Goal: Task Accomplishment & Management: Use online tool/utility

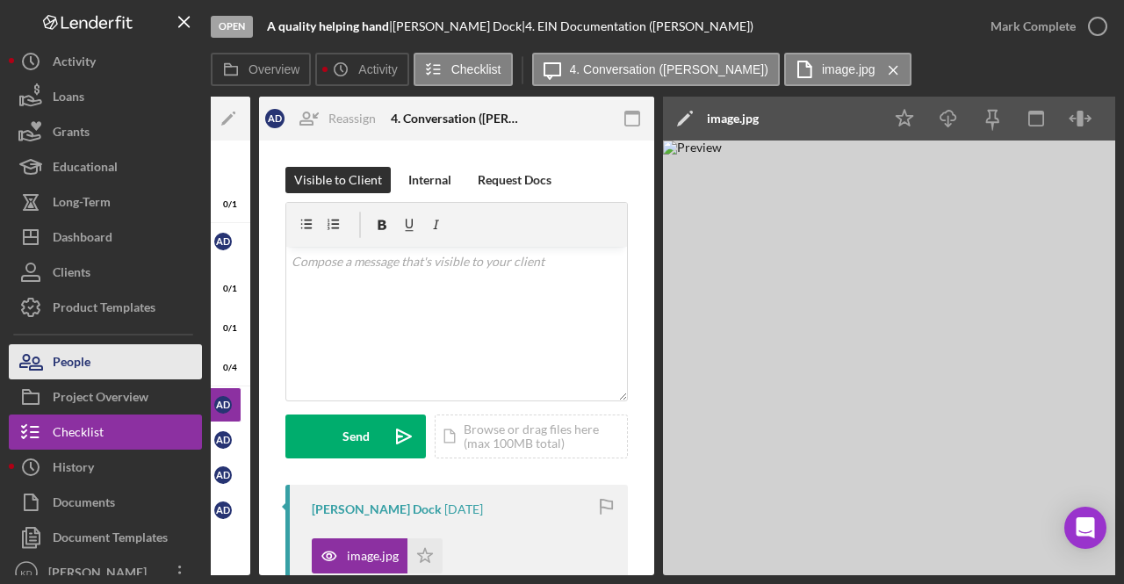
click at [79, 353] on div "People" at bounding box center [72, 364] width 38 height 40
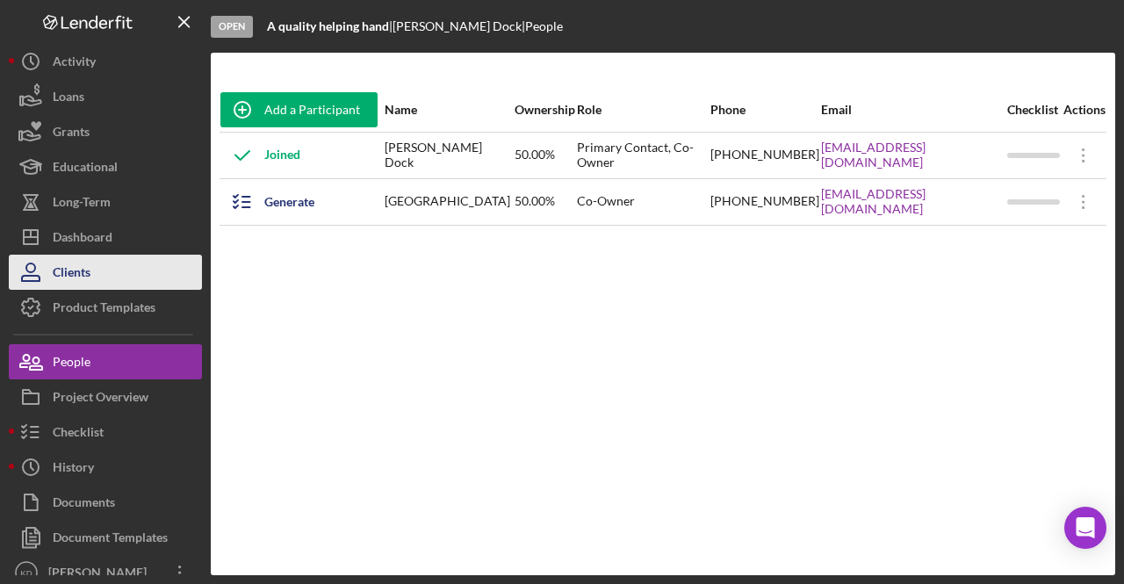
click at [35, 254] on icon "button" at bounding box center [31, 272] width 44 height 44
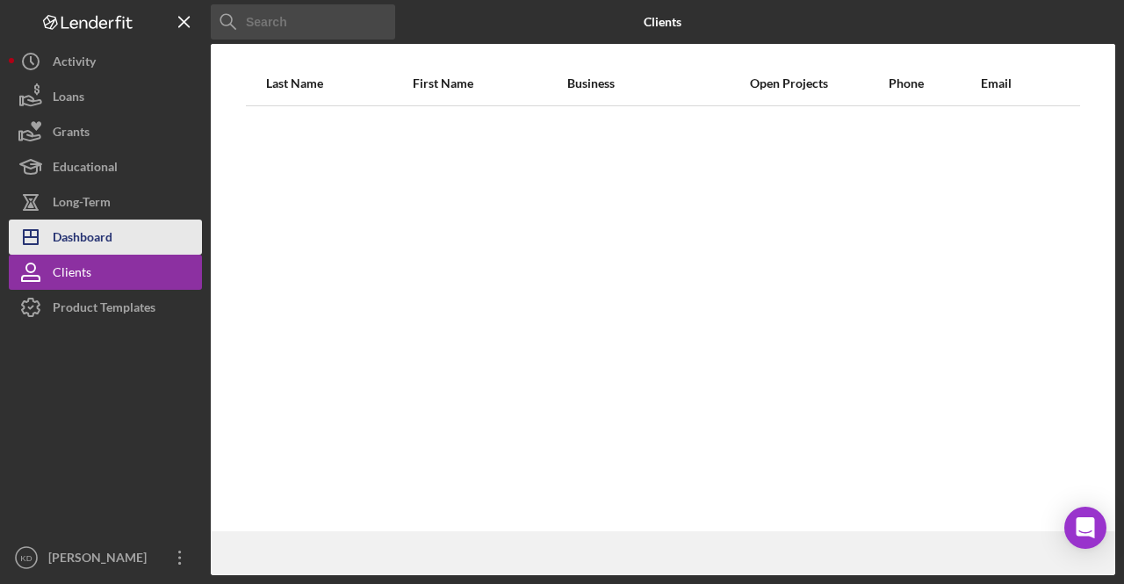
click at [46, 237] on icon "Icon/Dashboard" at bounding box center [31, 237] width 44 height 44
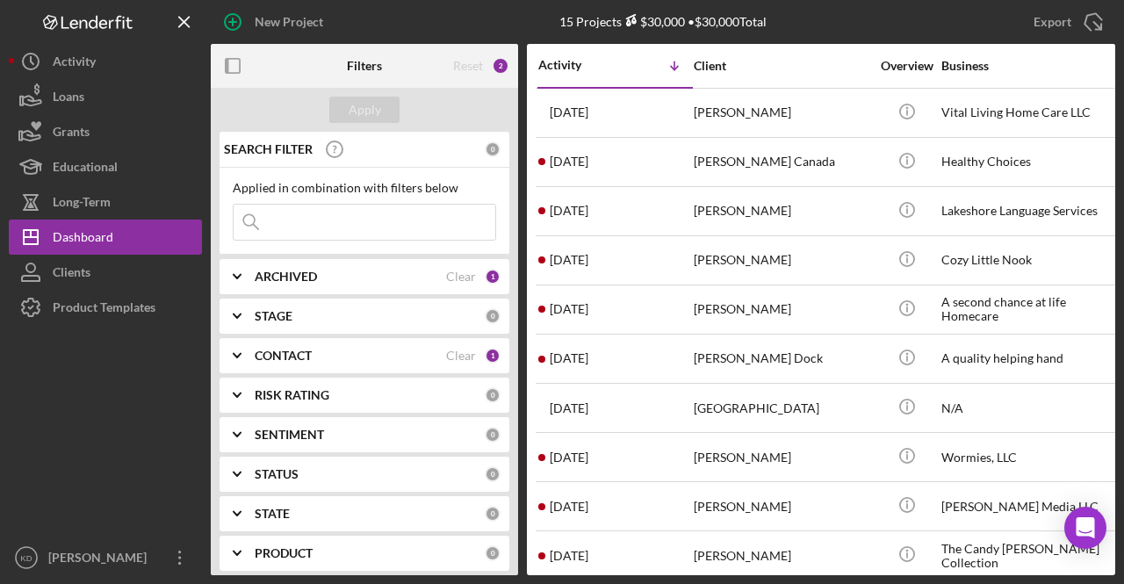
click at [260, 365] on div "CONTACT Clear 1" at bounding box center [378, 355] width 246 height 35
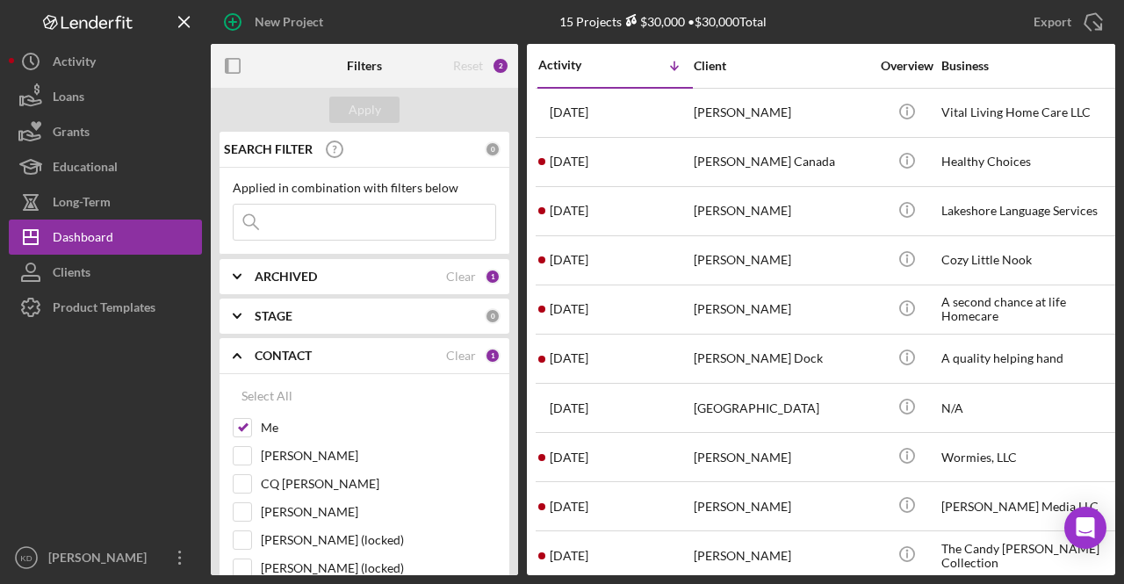
scroll to position [88, 0]
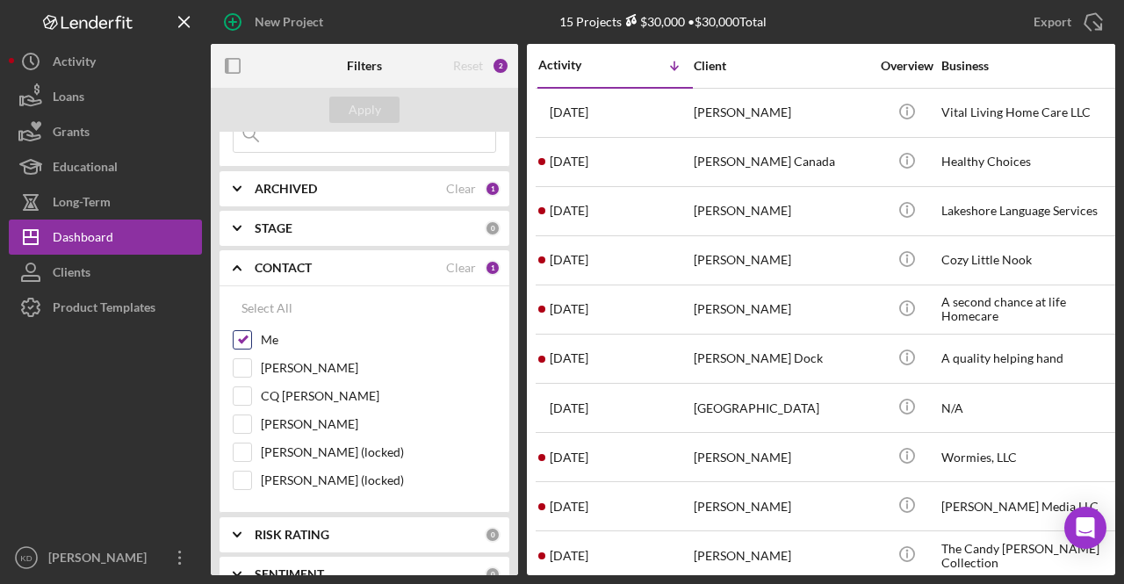
click at [249, 340] on input "Me" at bounding box center [243, 340] width 18 height 18
checkbox input "false"
click at [242, 370] on input "[PERSON_NAME]" at bounding box center [243, 368] width 18 height 18
checkbox input "true"
click at [374, 97] on div "Apply" at bounding box center [365, 110] width 32 height 26
